Goal: Navigation & Orientation: Understand site structure

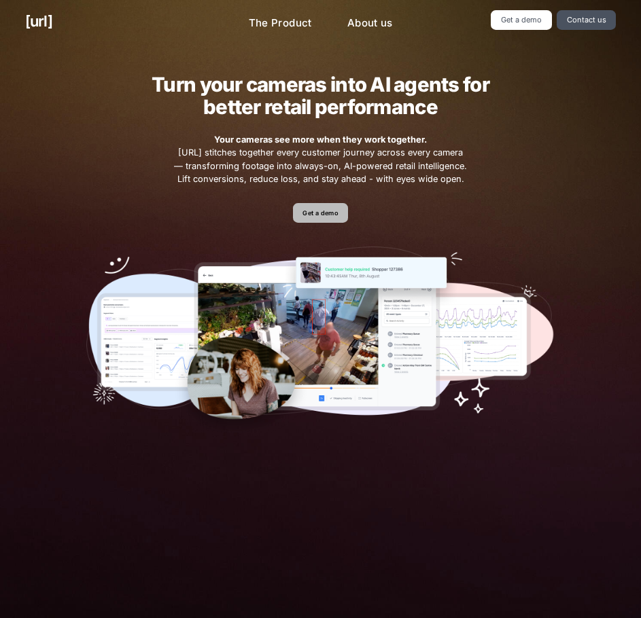
click at [342, 216] on link "Get a demo" at bounding box center [320, 213] width 55 height 20
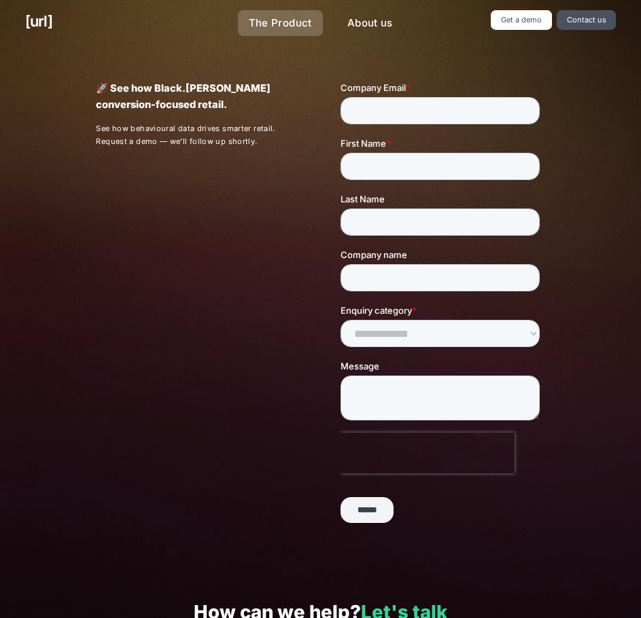
click at [295, 19] on link "The Product" at bounding box center [280, 23] width 85 height 27
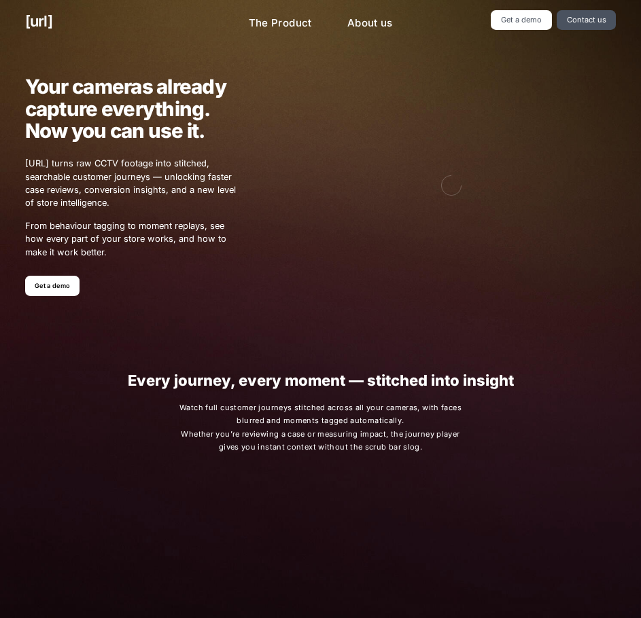
click at [43, 8] on div "[URL] The Product About us Get a demo Contact us" at bounding box center [320, 23] width 641 height 46
click at [52, 24] on link "[URL]" at bounding box center [38, 21] width 27 height 22
